Goal: Information Seeking & Learning: Check status

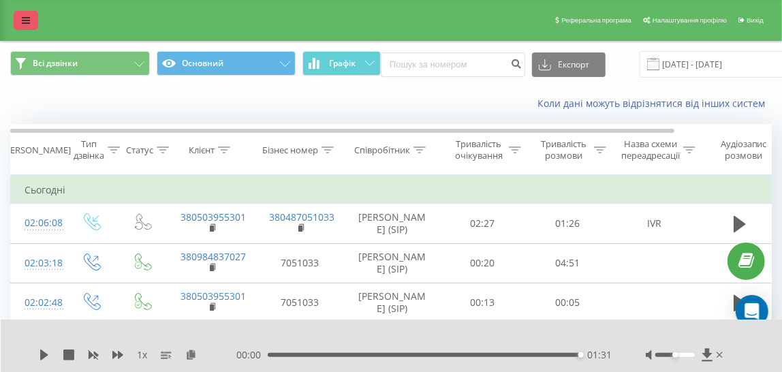
click at [26, 18] on icon at bounding box center [26, 21] width 8 height 10
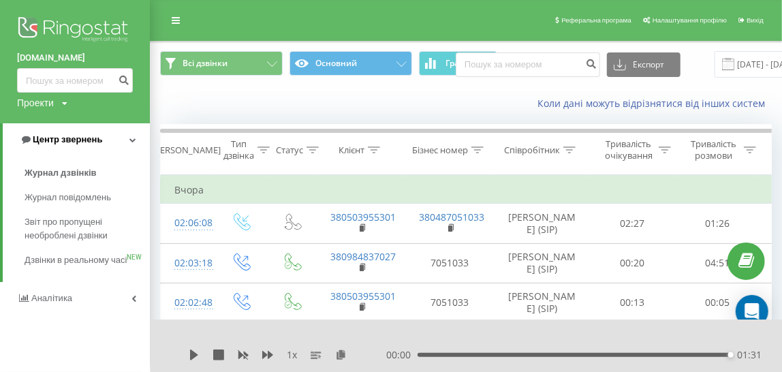
click at [65, 142] on span "Центр звернень" at bounding box center [67, 139] width 69 height 10
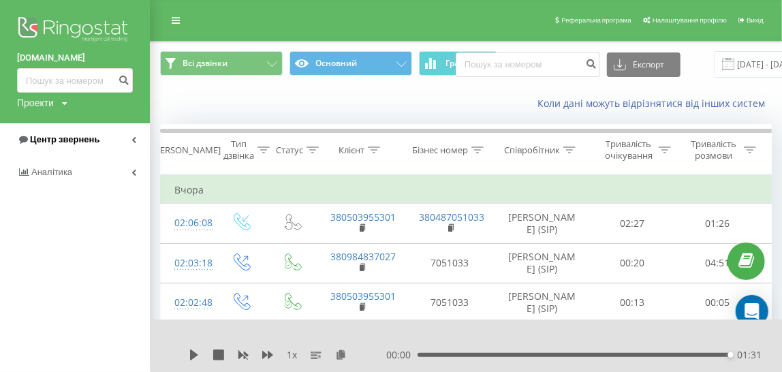
click at [65, 142] on span "Центр звернень" at bounding box center [64, 139] width 69 height 10
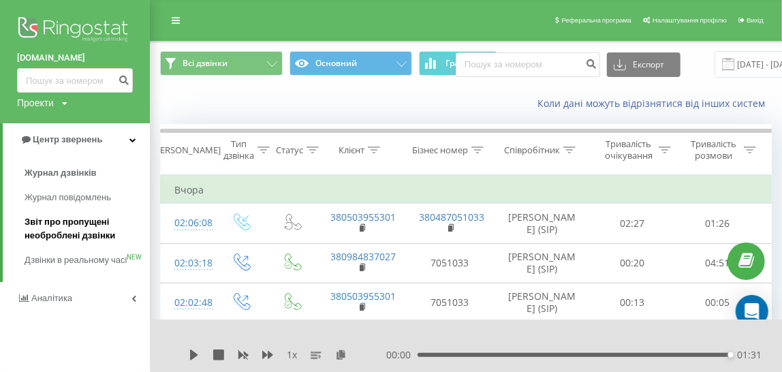
click at [71, 235] on span "Звіт про пропущені необроблені дзвінки" at bounding box center [84, 228] width 119 height 27
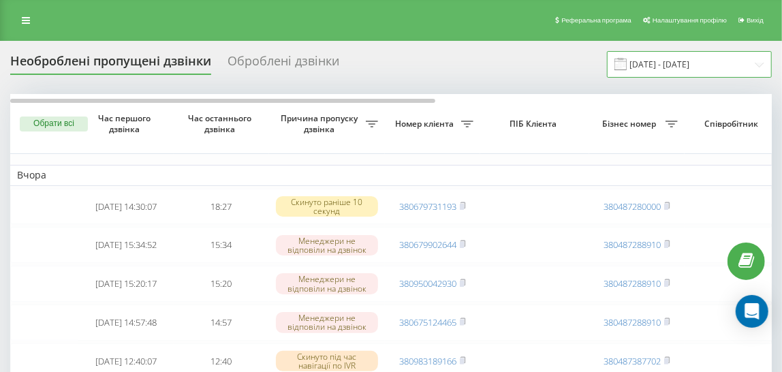
click at [661, 65] on input "[DATE] - [DATE]" at bounding box center [689, 64] width 165 height 27
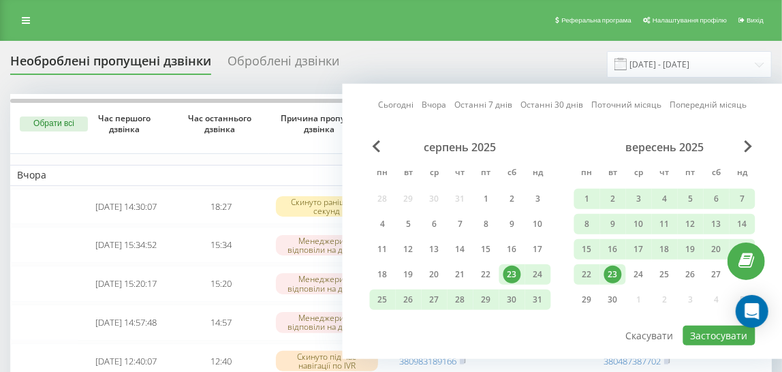
click at [616, 274] on div "23" at bounding box center [613, 275] width 18 height 18
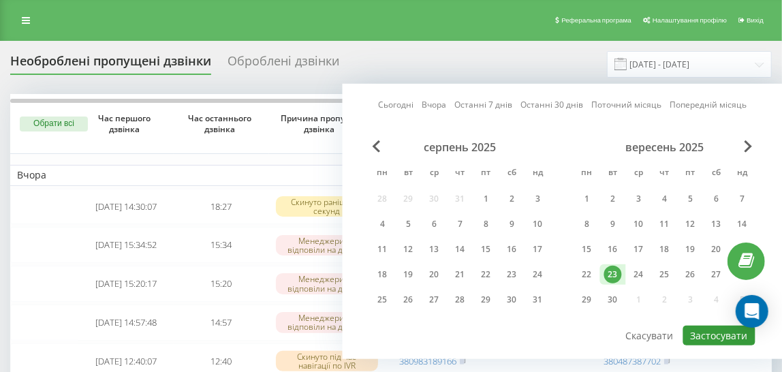
click at [701, 328] on button "Застосувати" at bounding box center [719, 336] width 72 height 20
type input "[DATE] - [DATE]"
